Goal: Transaction & Acquisition: Book appointment/travel/reservation

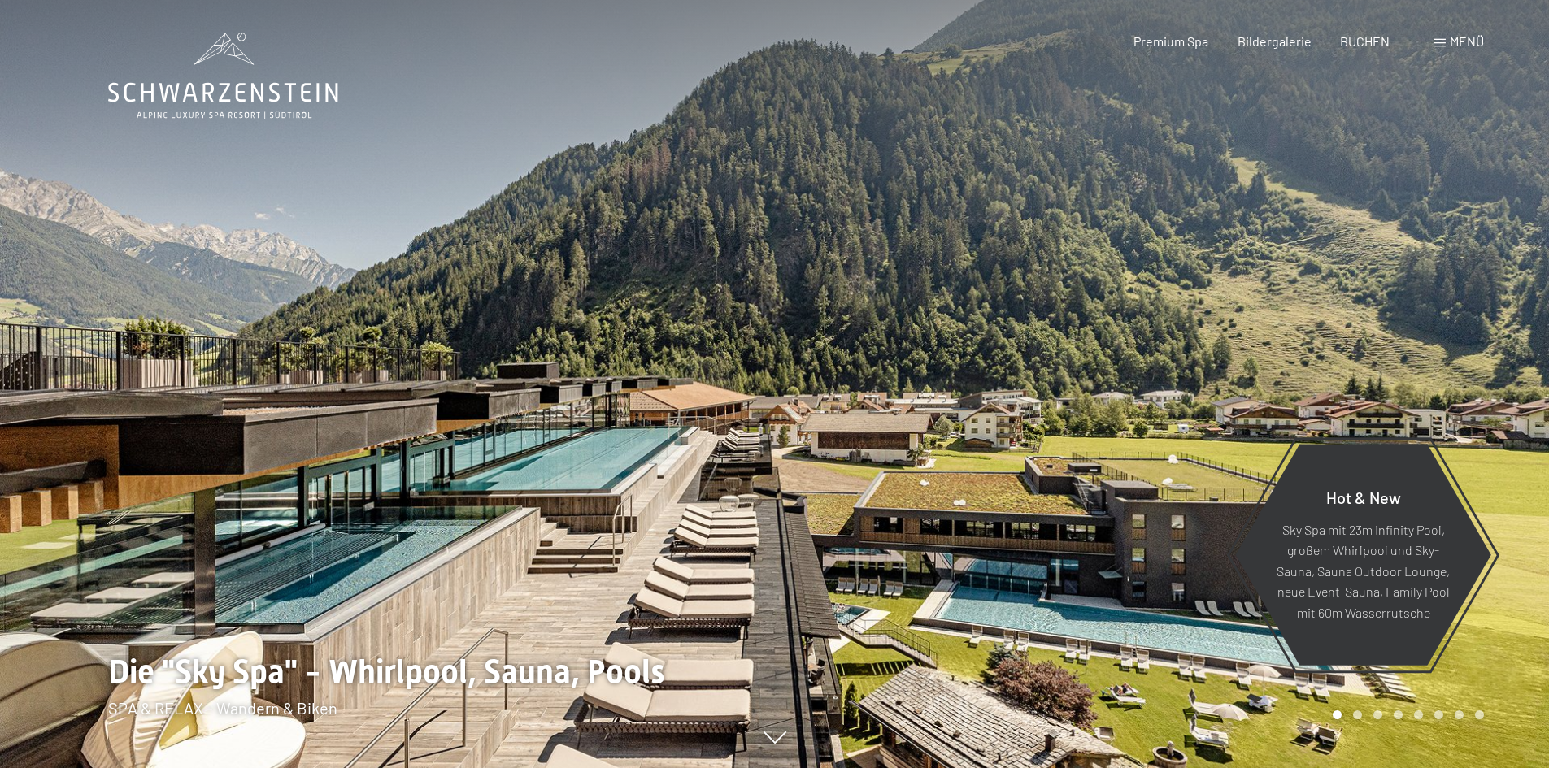
click at [1453, 36] on span "Menü" at bounding box center [1466, 40] width 34 height 15
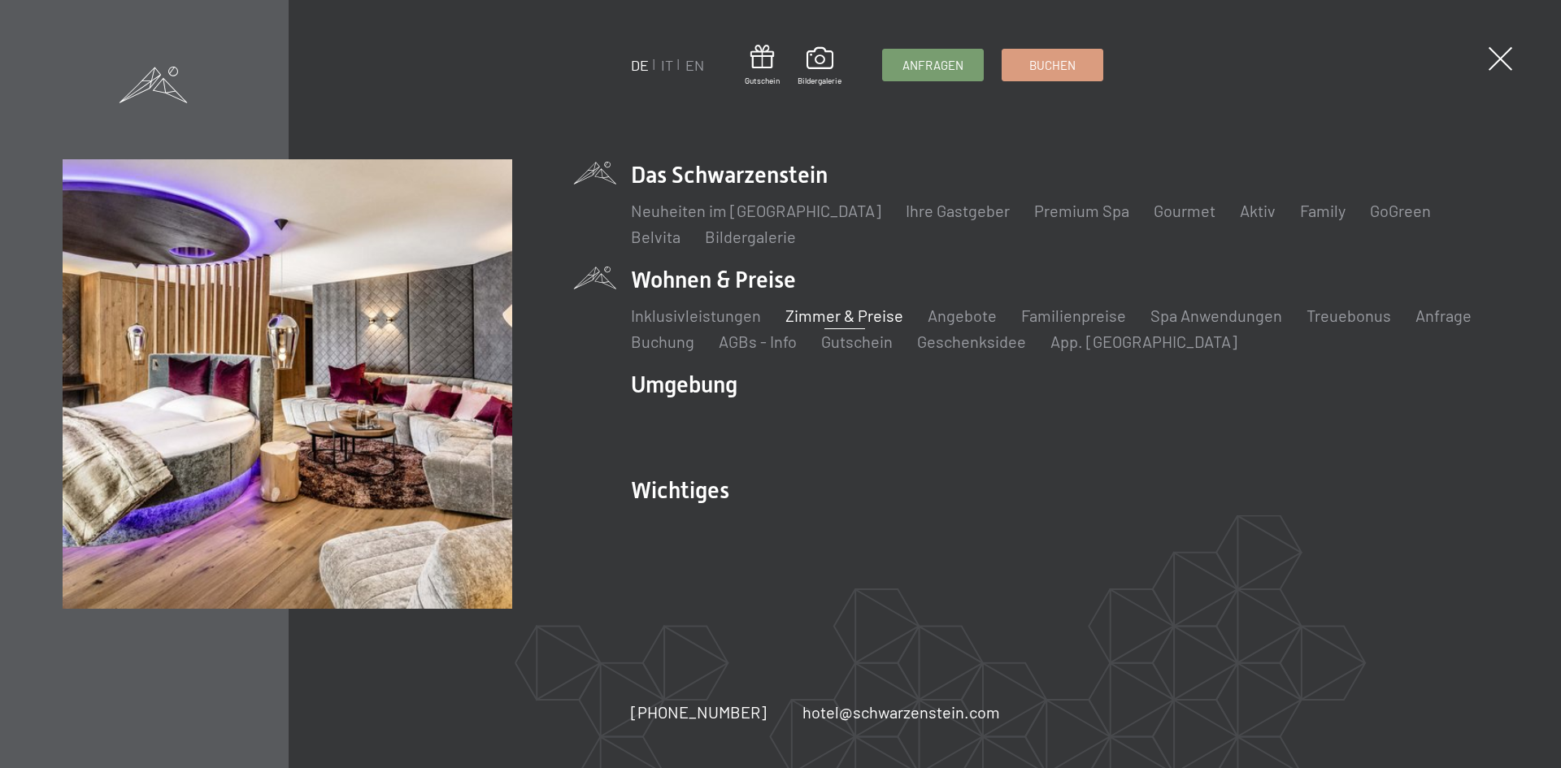
click at [800, 316] on link "Zimmer & Preise" at bounding box center [844, 316] width 118 height 20
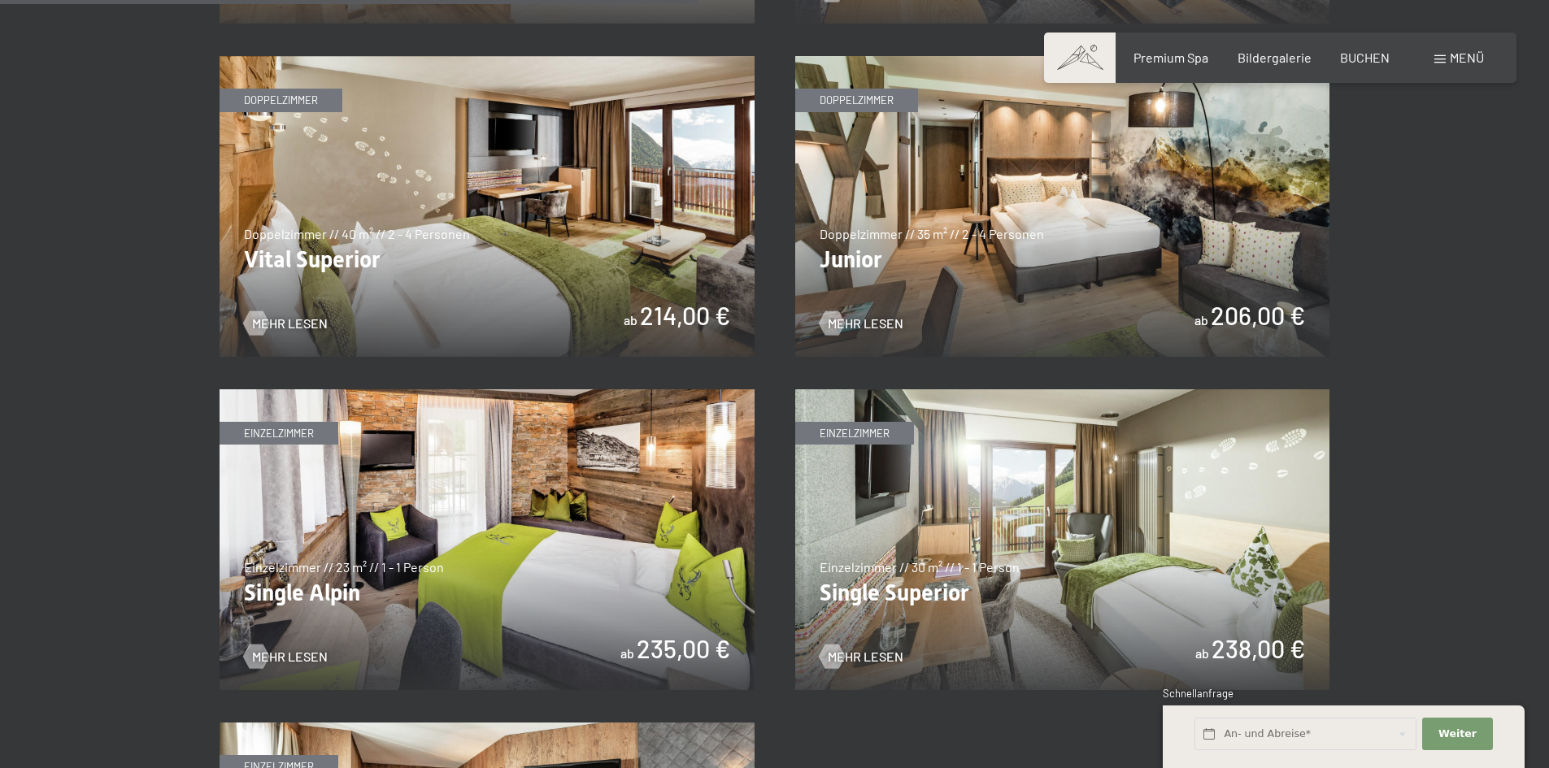
scroll to position [2276, 0]
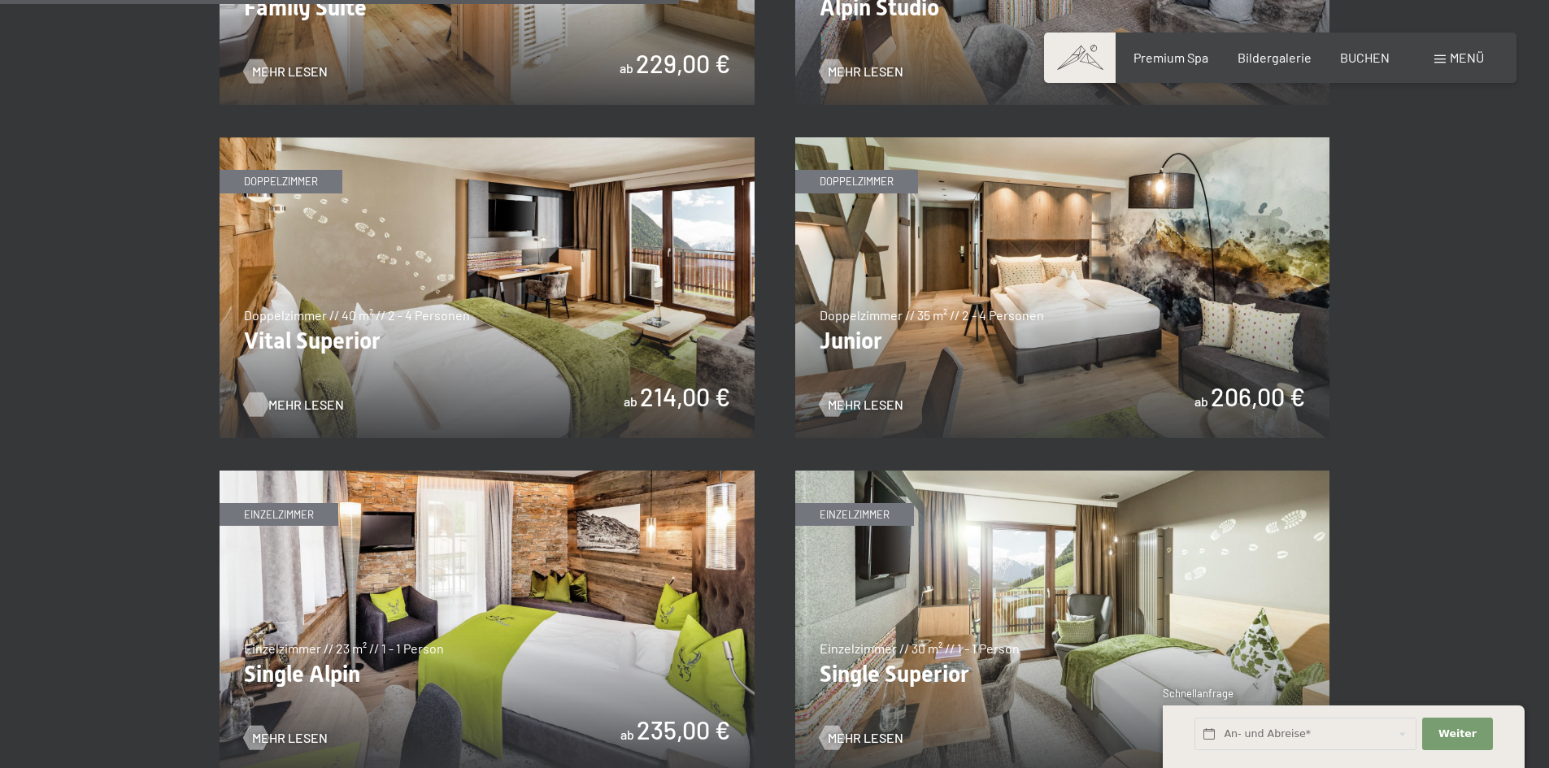
click at [295, 398] on span "Mehr Lesen" at bounding box center [306, 405] width 76 height 18
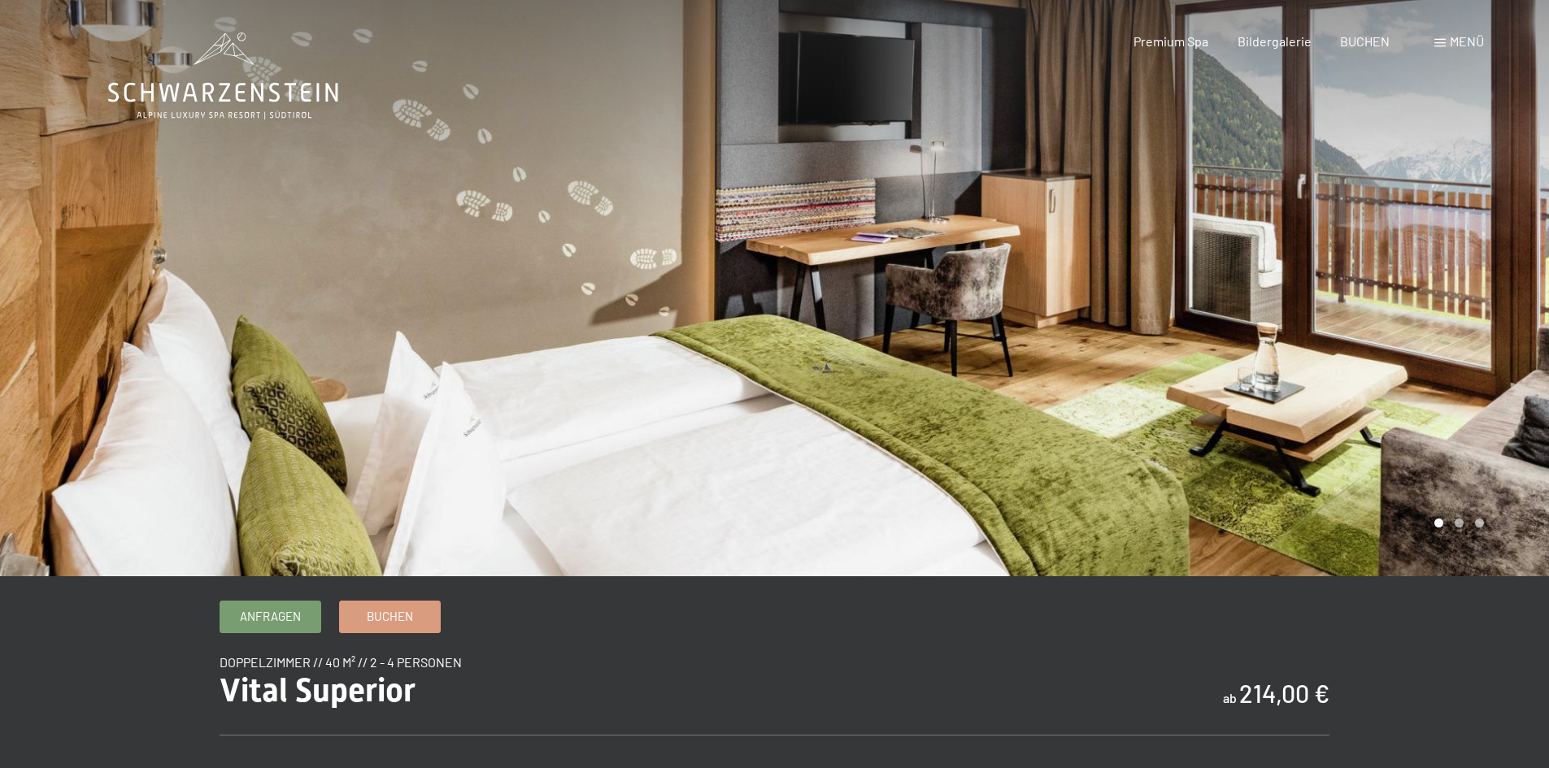
drag, startPoint x: 1466, startPoint y: 324, endPoint x: 1471, endPoint y: 315, distance: 9.8
click at [1467, 324] on div at bounding box center [1162, 288] width 775 height 576
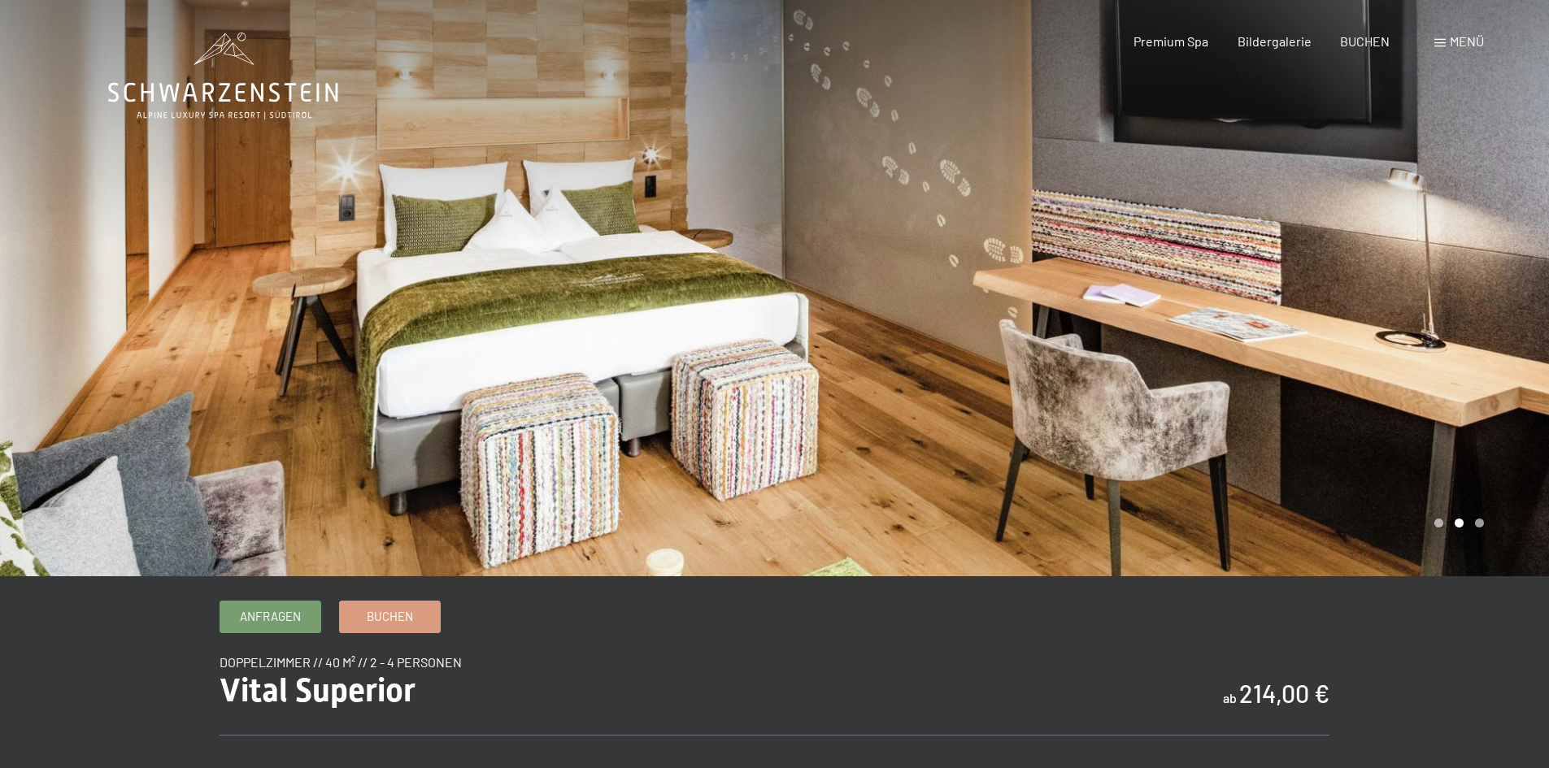
click at [1453, 321] on div at bounding box center [1162, 288] width 775 height 576
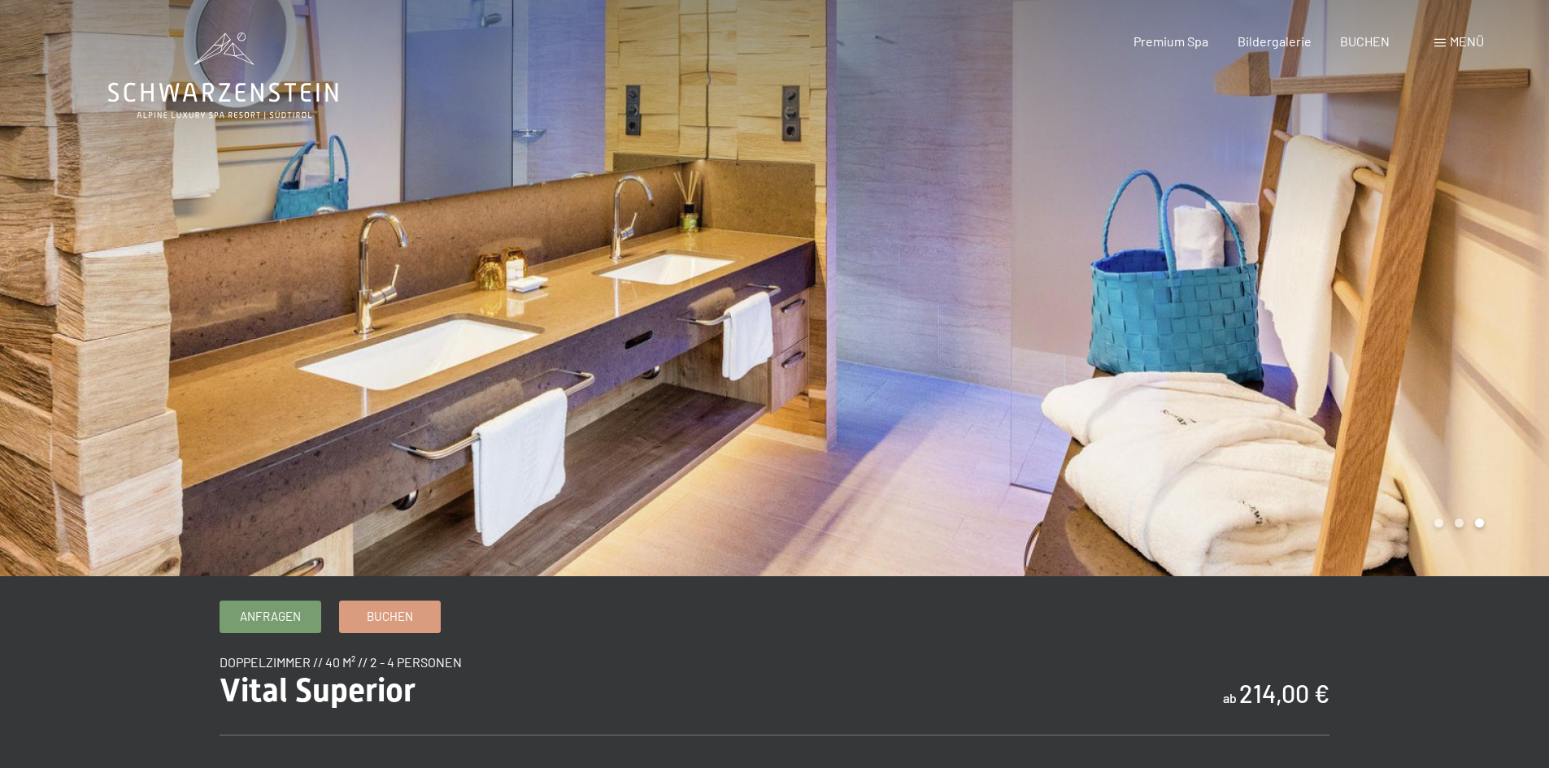
click at [1453, 321] on div at bounding box center [1162, 288] width 775 height 576
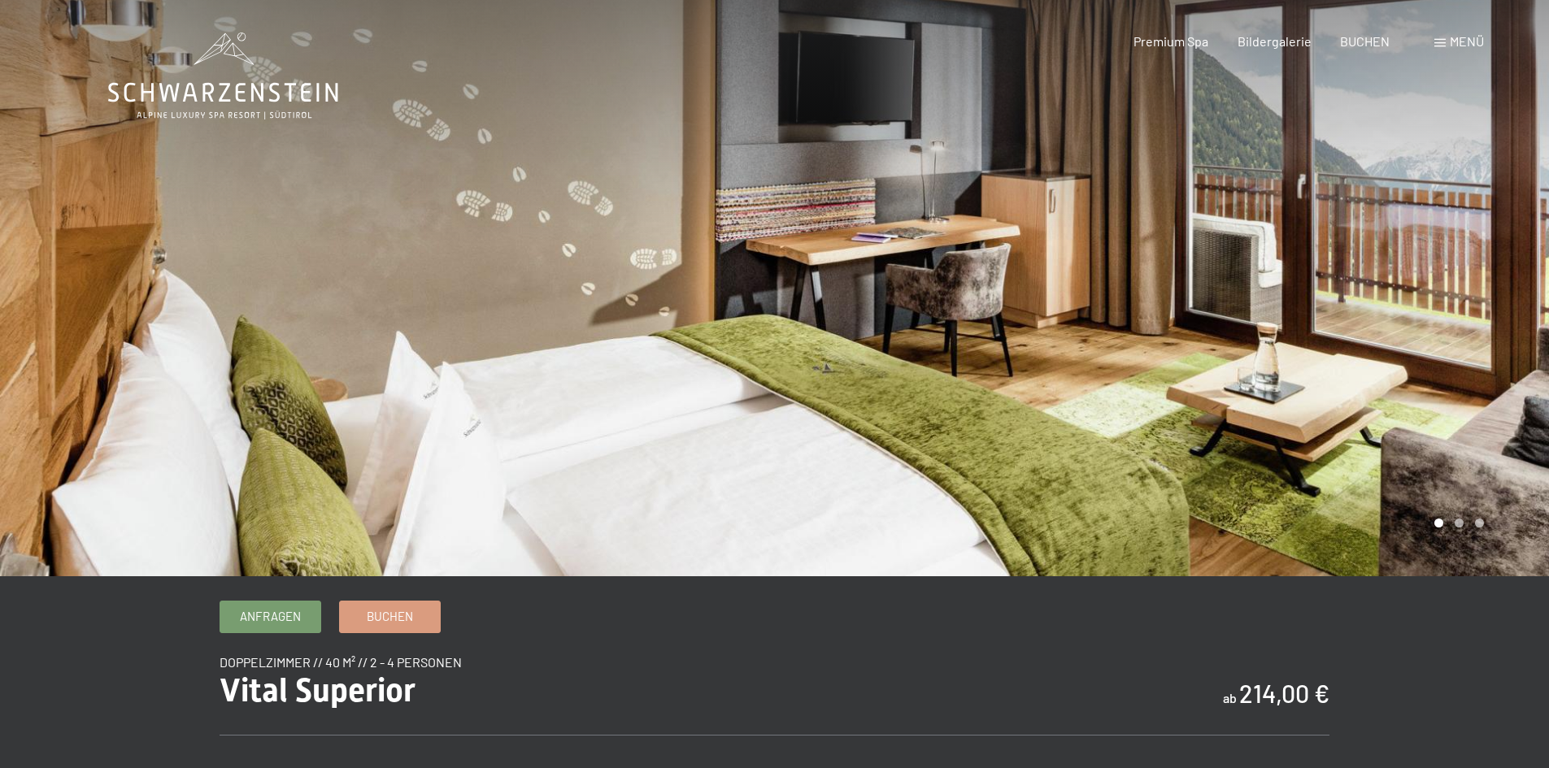
click at [1453, 321] on div at bounding box center [1162, 288] width 775 height 576
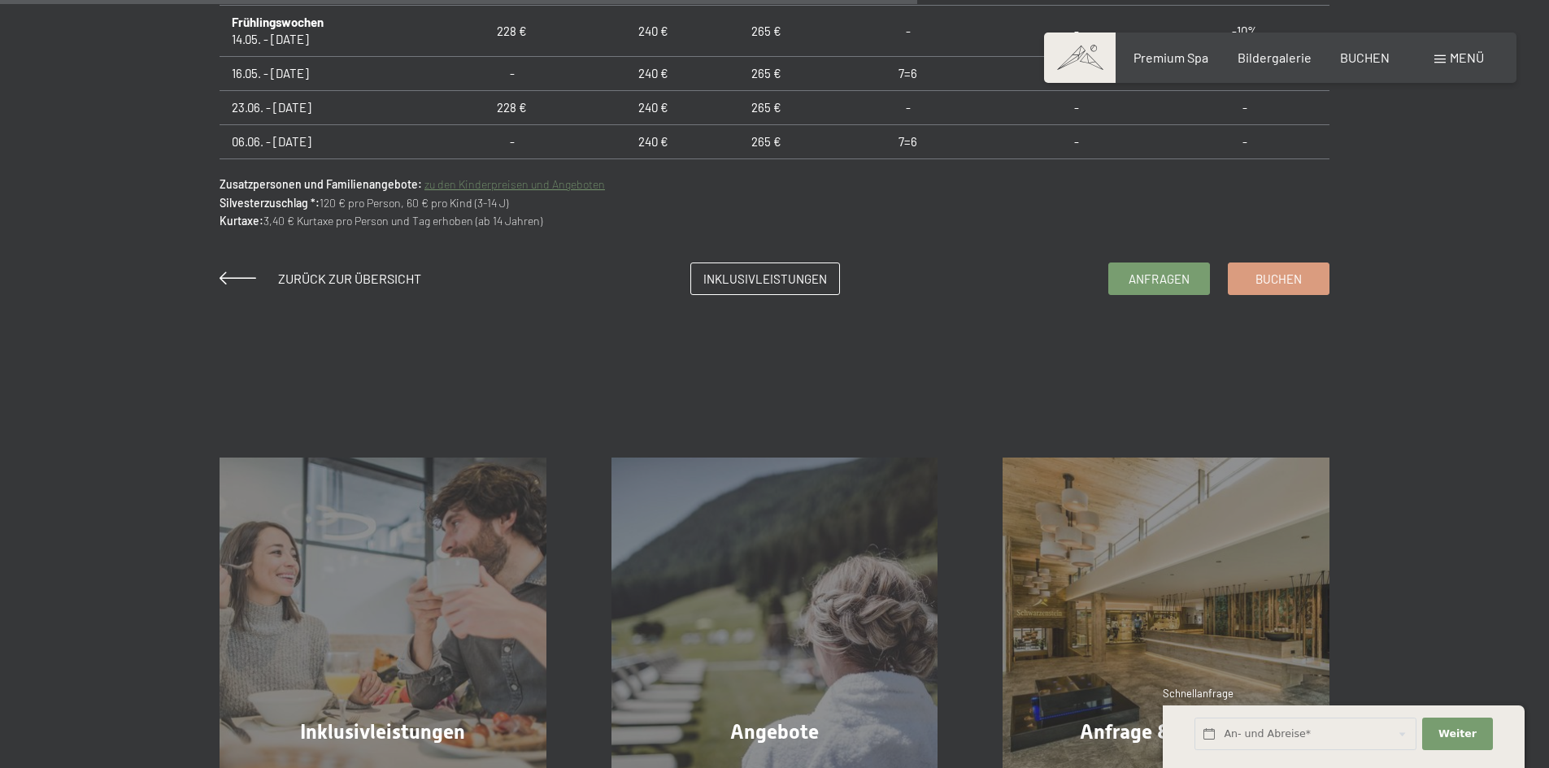
scroll to position [1382, 0]
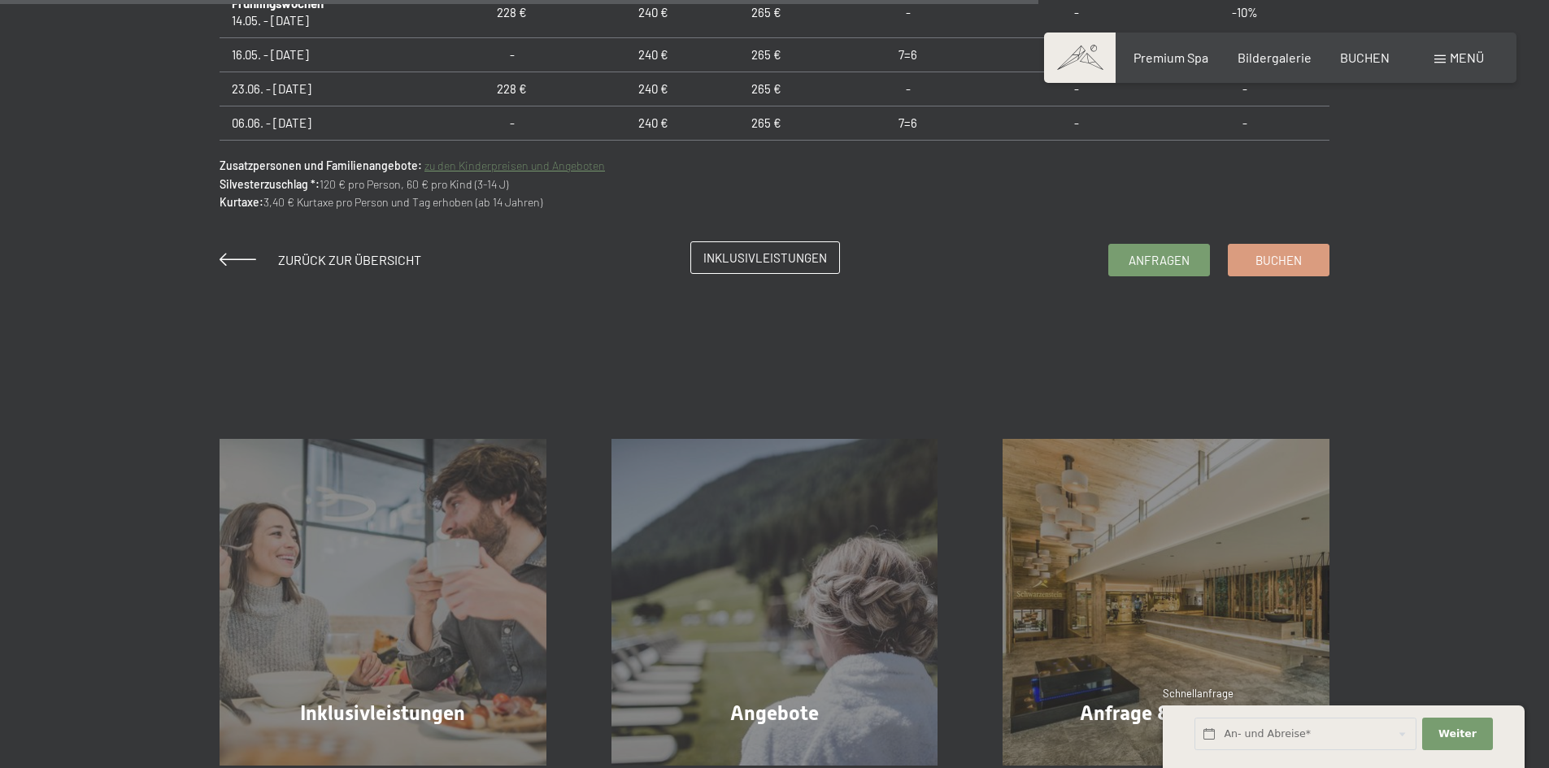
click at [782, 267] on link "Inklusivleistungen" at bounding box center [765, 257] width 148 height 31
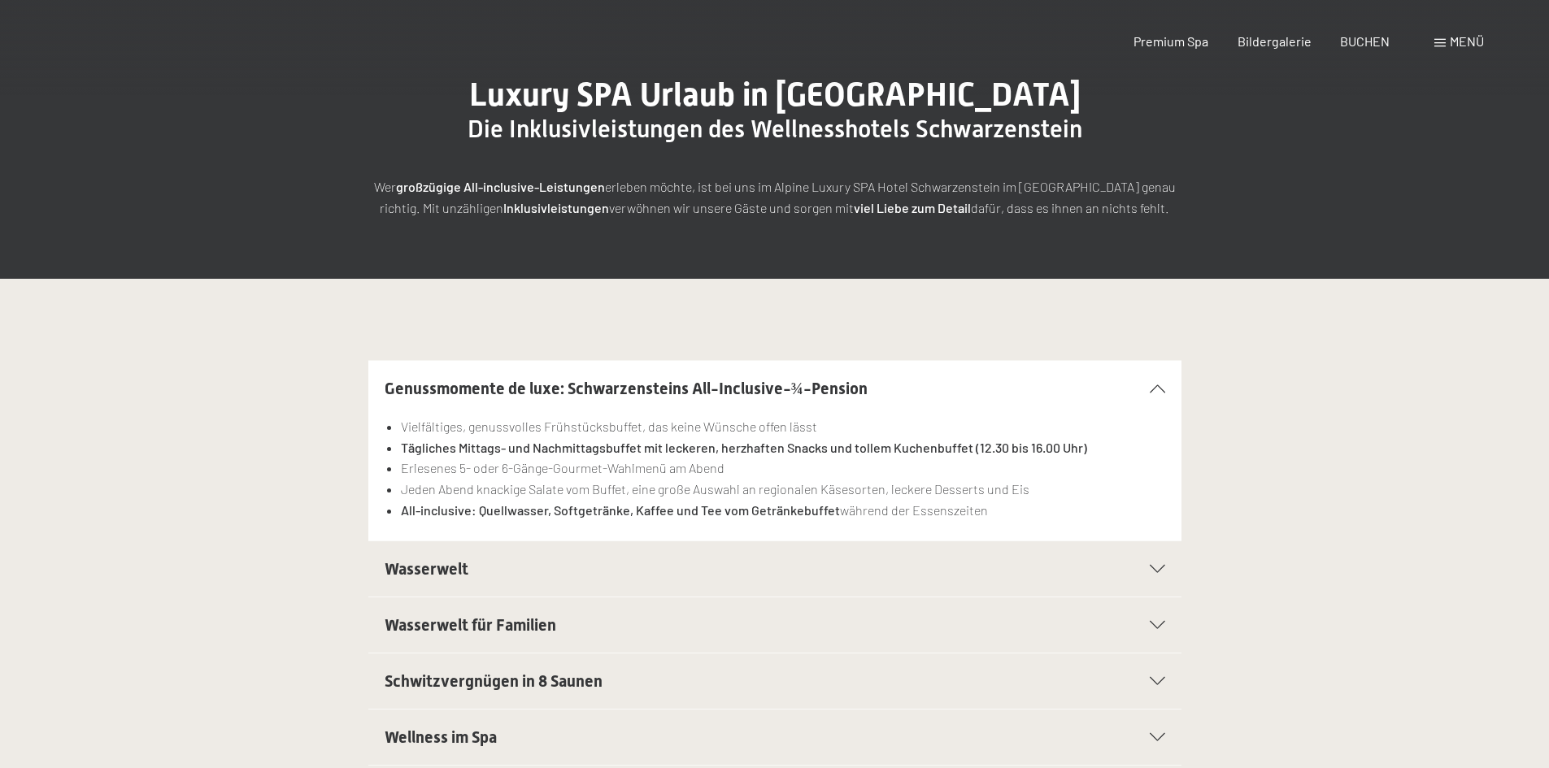
scroll to position [244, 0]
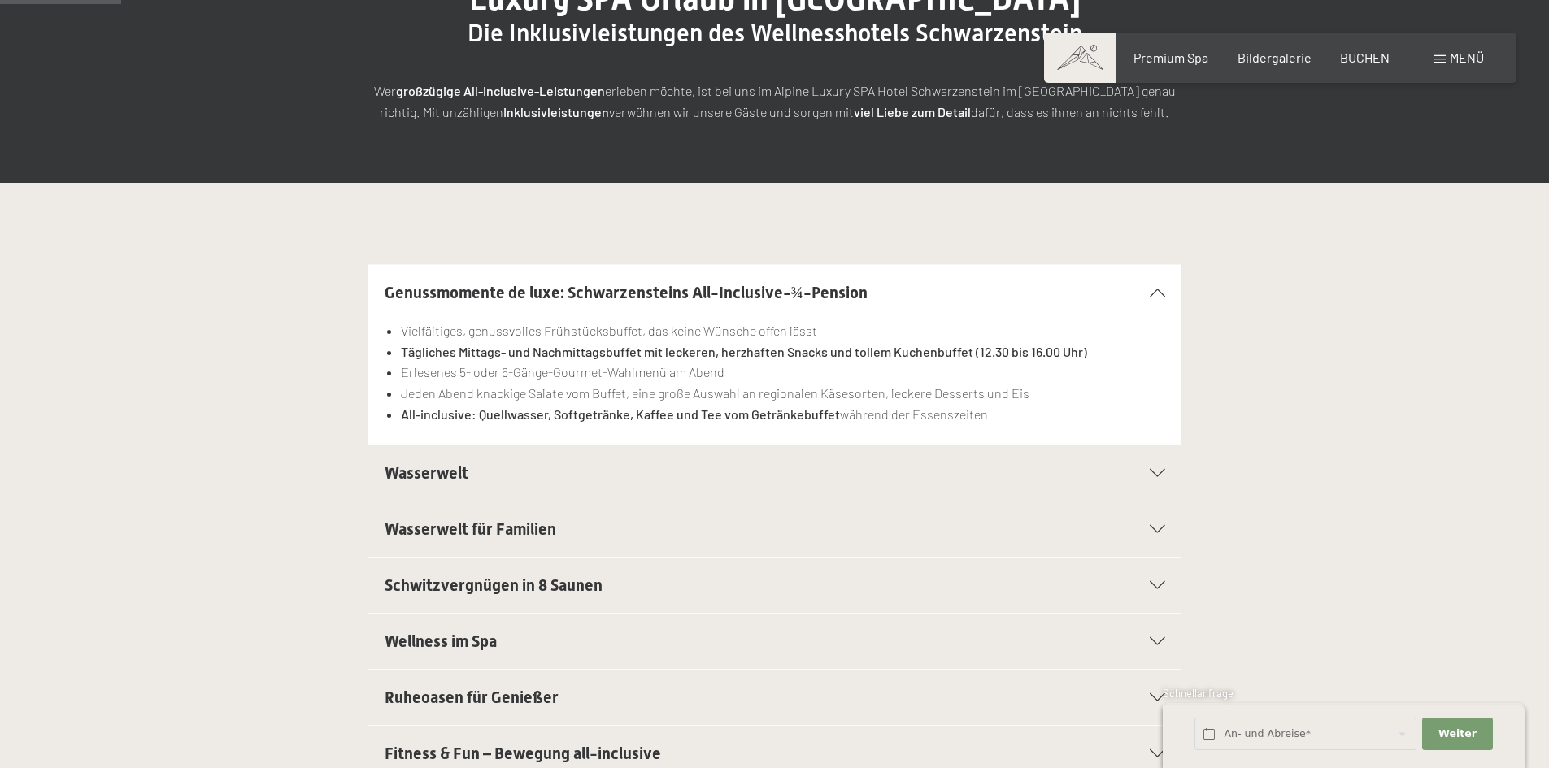
click at [1158, 476] on icon at bounding box center [1156, 473] width 15 height 8
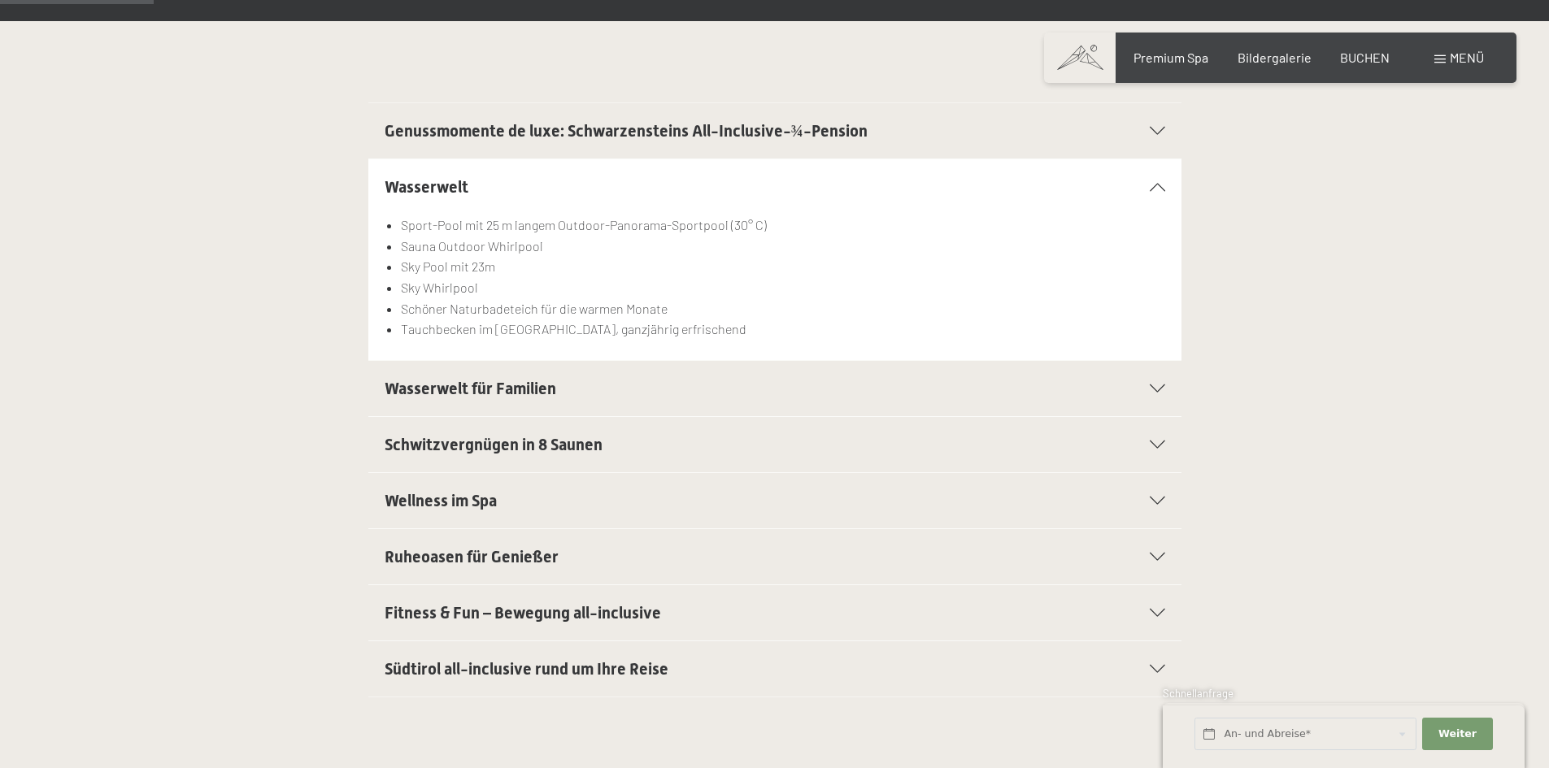
scroll to position [406, 0]
click at [1162, 443] on icon at bounding box center [1156, 444] width 15 height 8
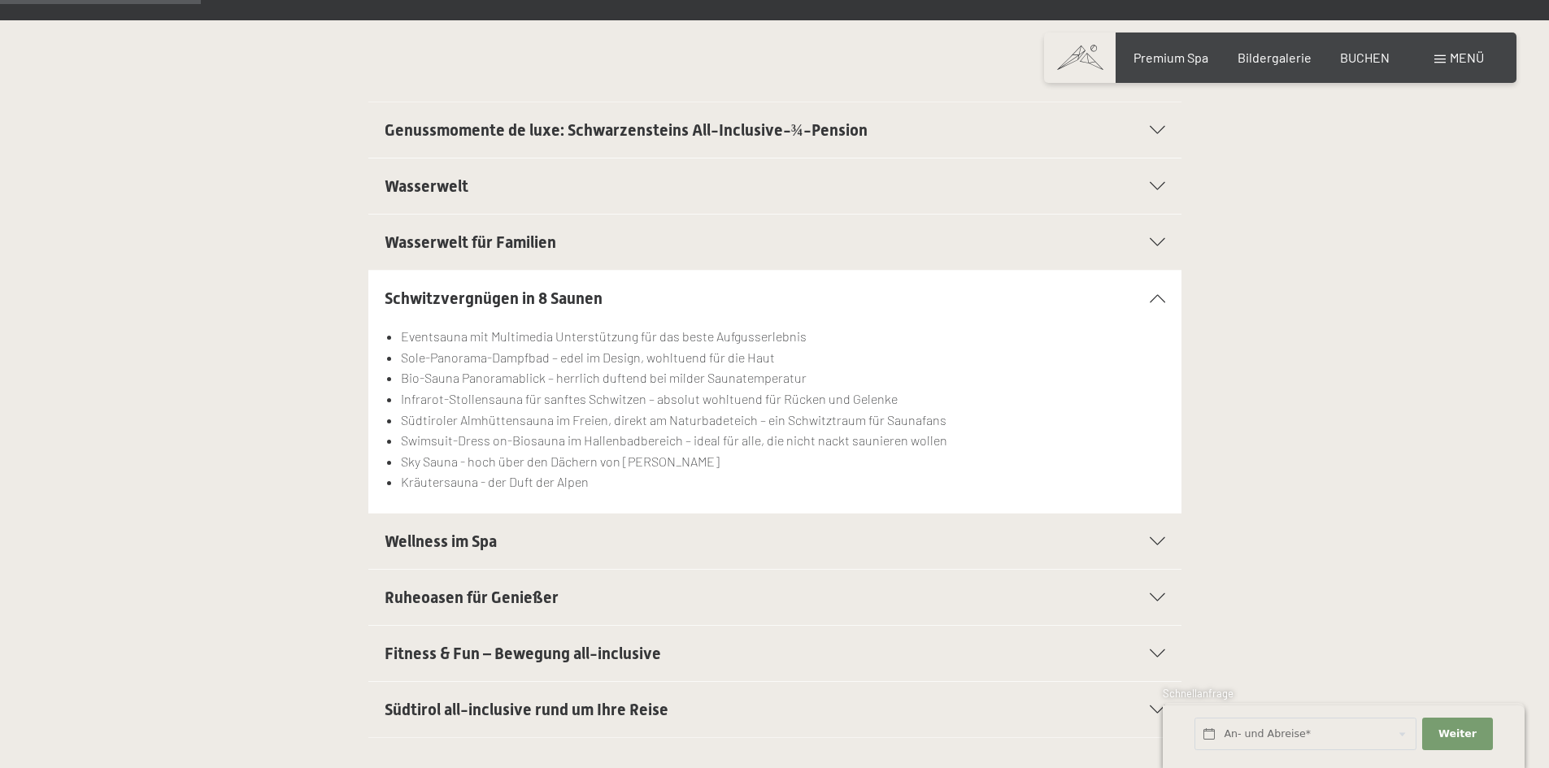
click at [1141, 537] on div at bounding box center [1147, 541] width 36 height 8
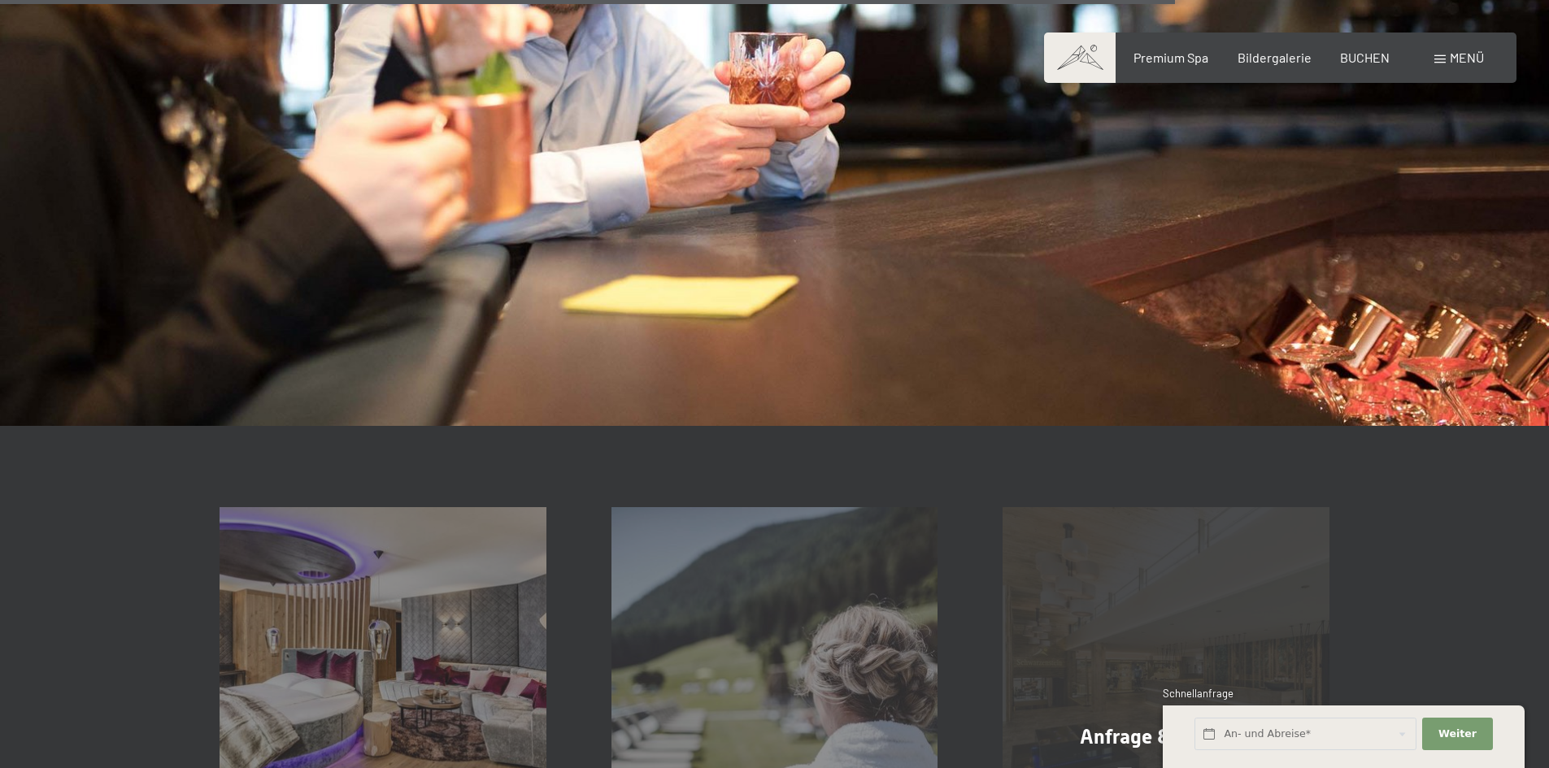
scroll to position [2601, 0]
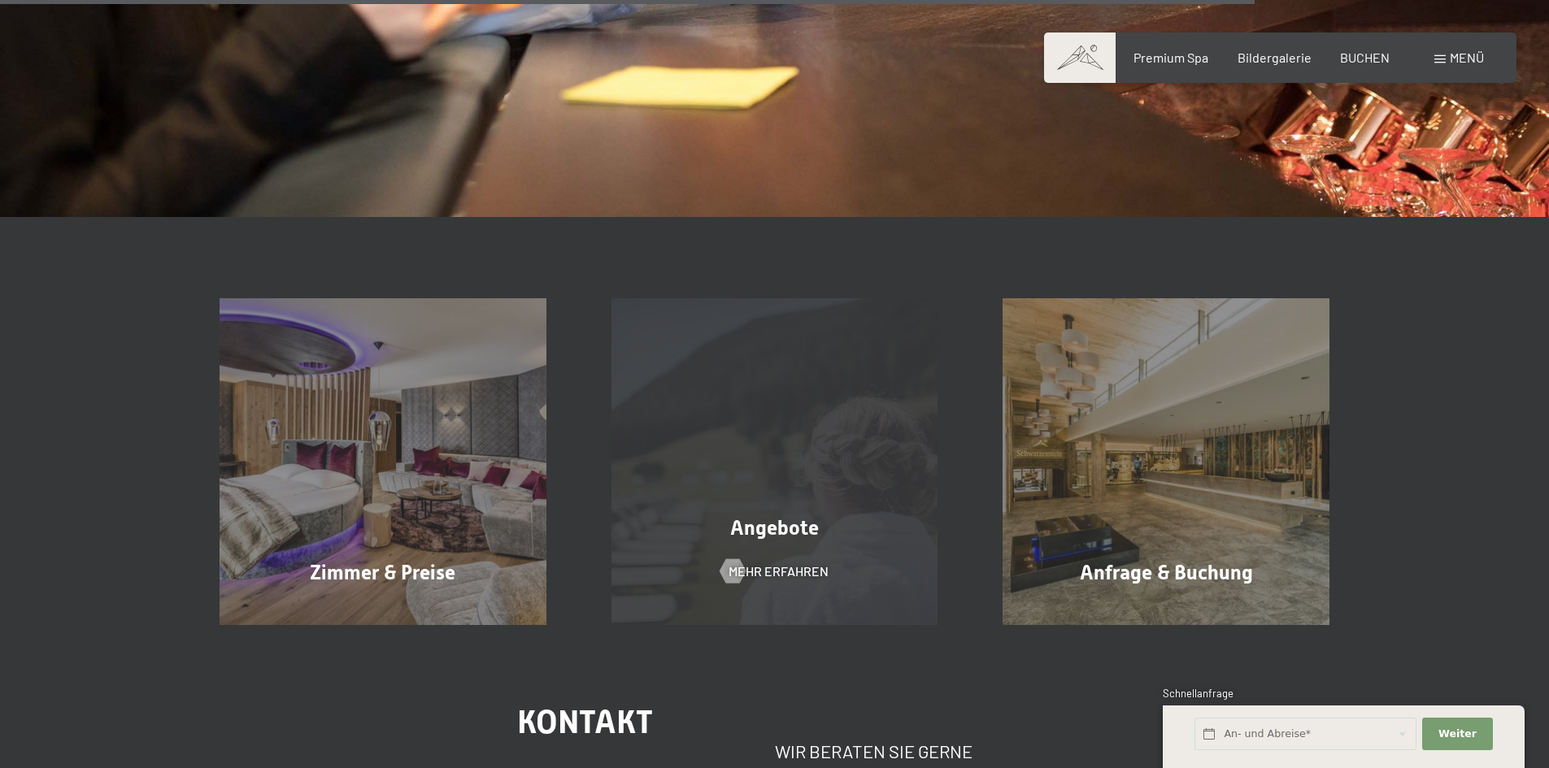
click at [758, 554] on div "Angebote Mehr erfahren" at bounding box center [775, 461] width 392 height 327
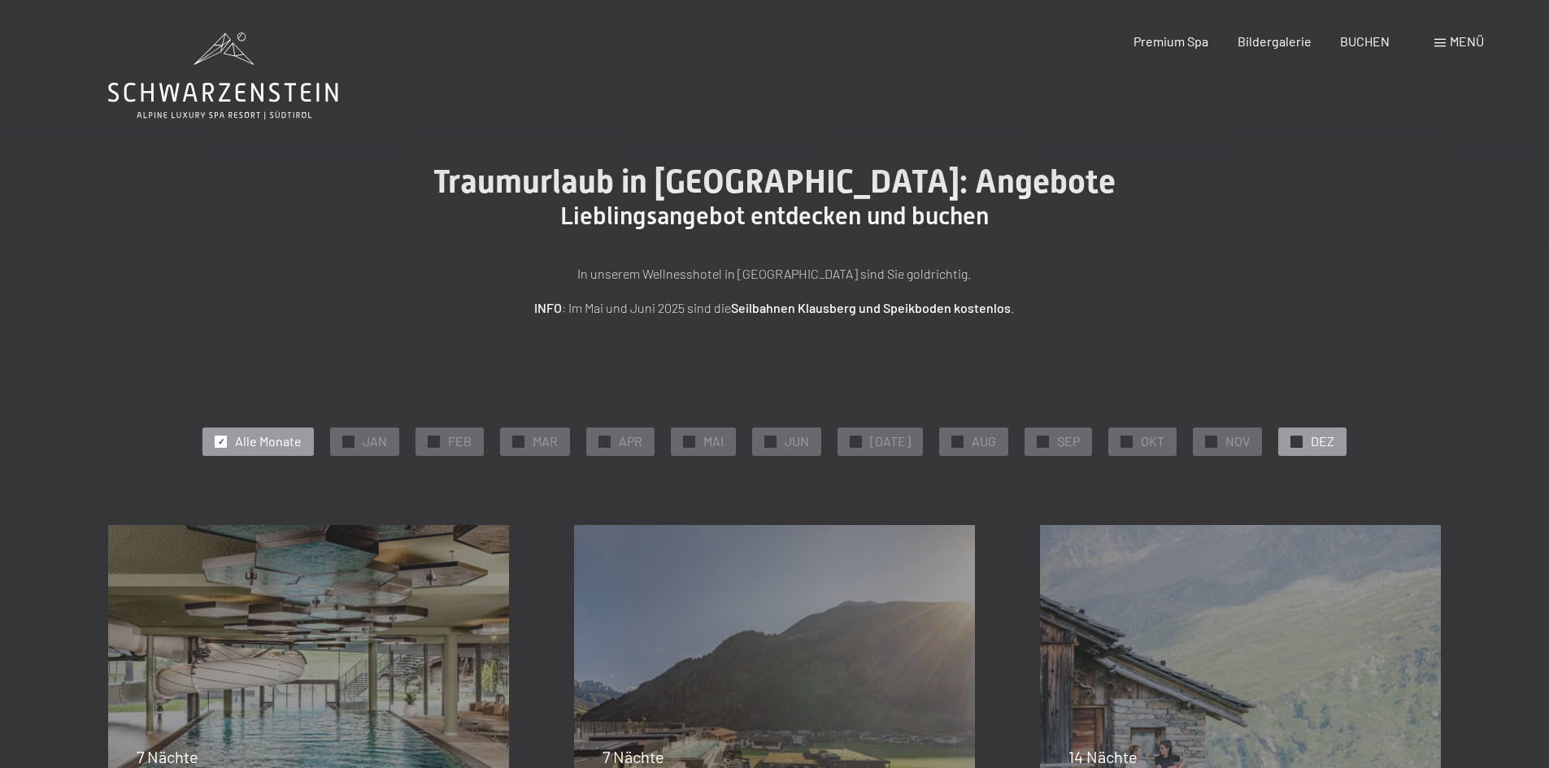
click at [1278, 437] on div "✓ DEZ" at bounding box center [1312, 442] width 68 height 28
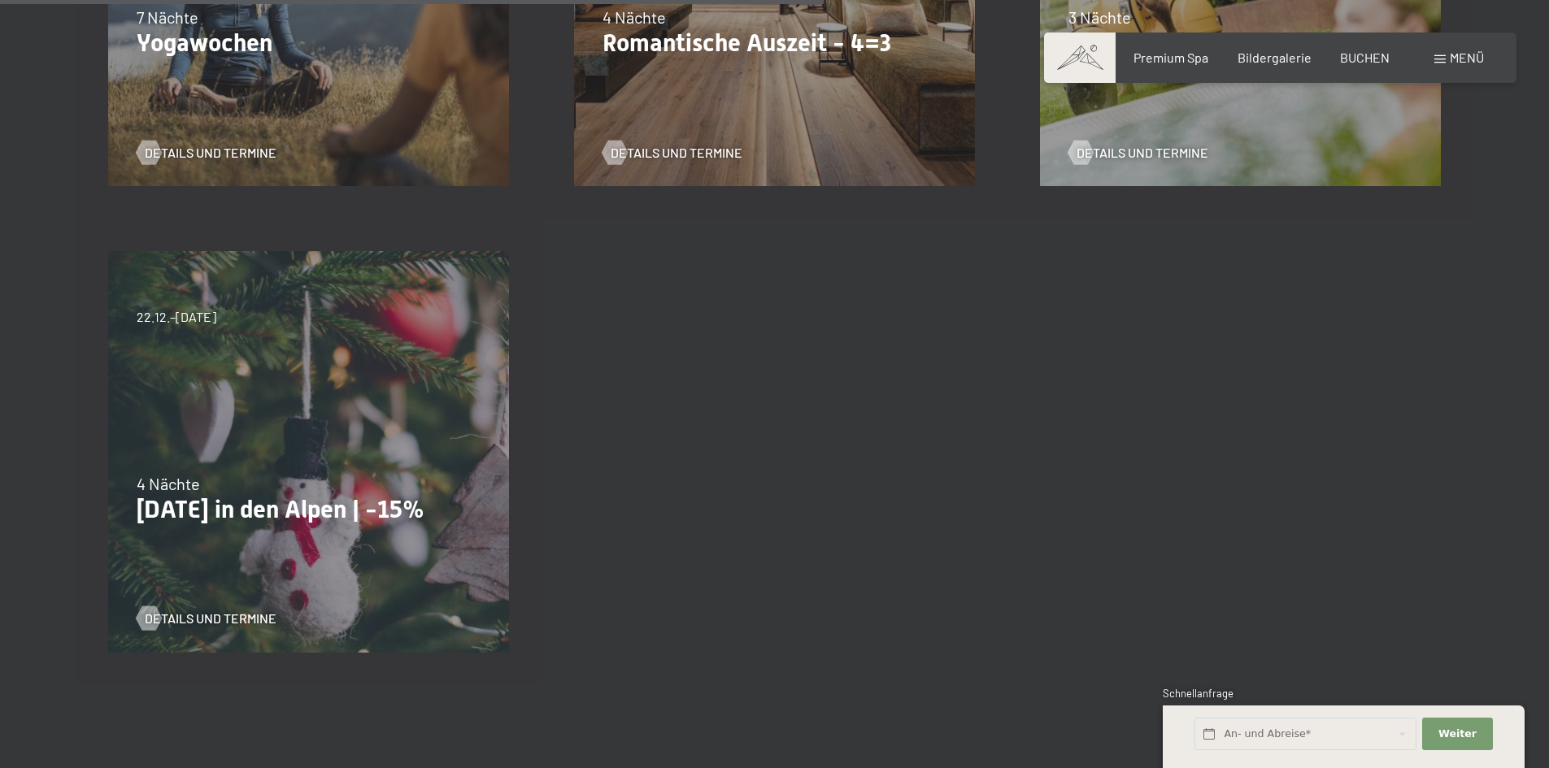
scroll to position [1219, 0]
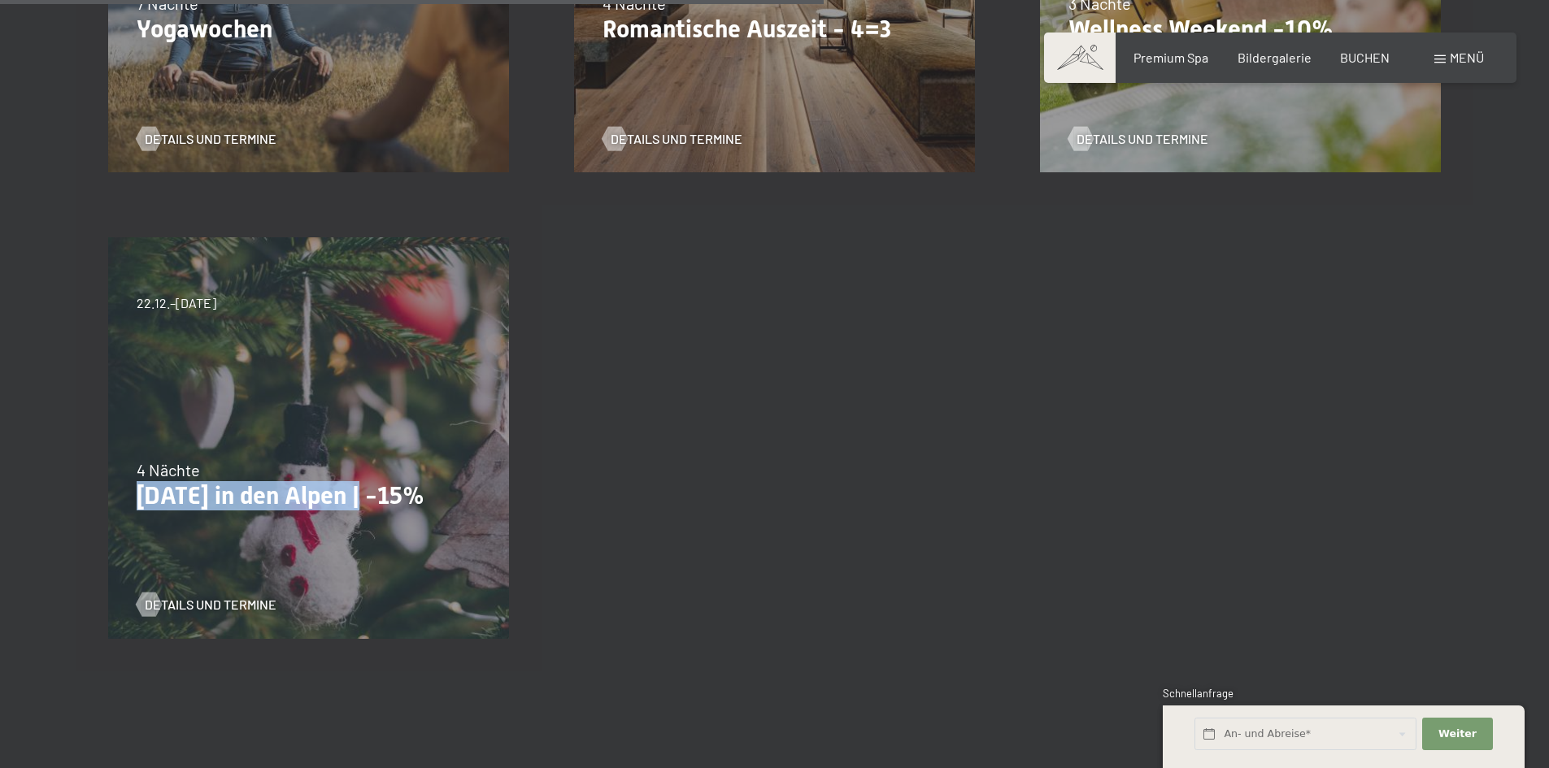
click at [381, 480] on div "4 Nächte Weihnachten in den Alpen | -15%" at bounding box center [309, 484] width 344 height 52
click at [219, 597] on span "Details und Termine" at bounding box center [227, 605] width 132 height 18
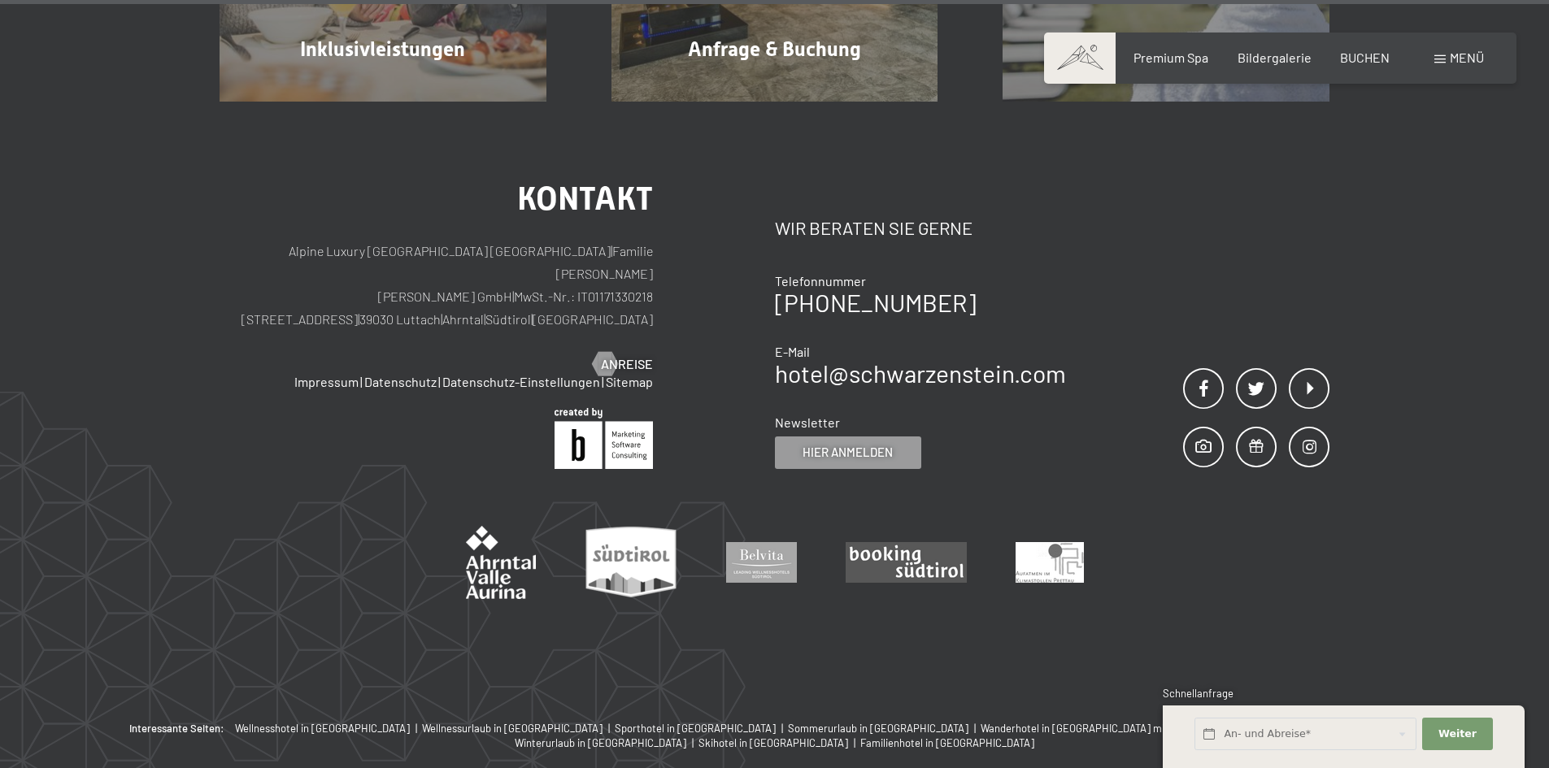
scroll to position [2005, 0]
